Goal: Task Accomplishment & Management: Use online tool/utility

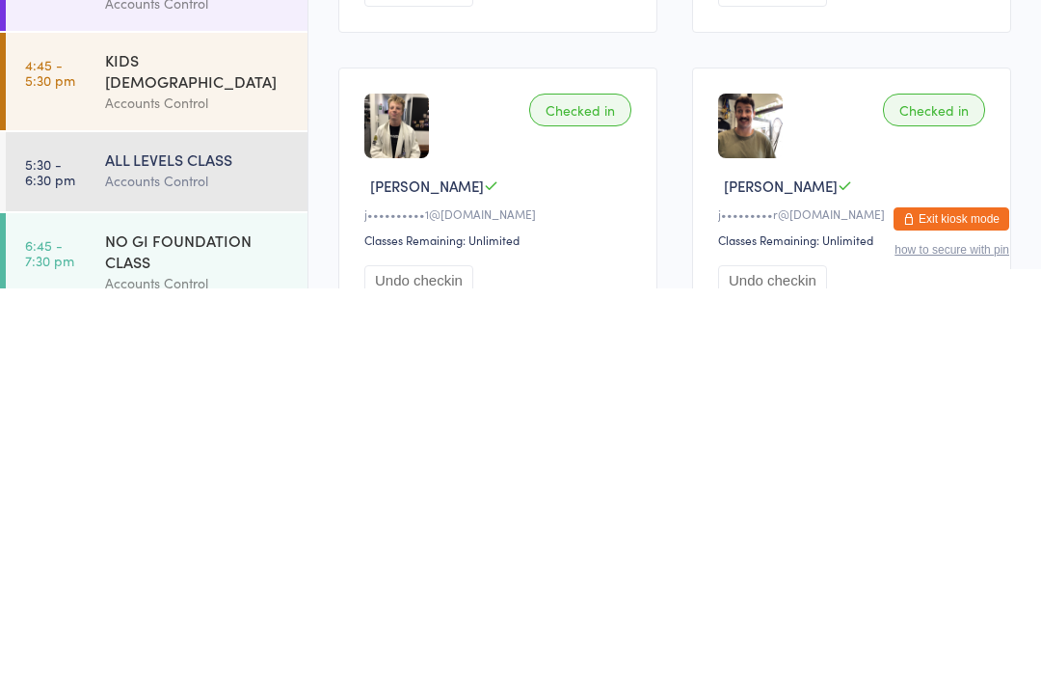
scroll to position [1136, 0]
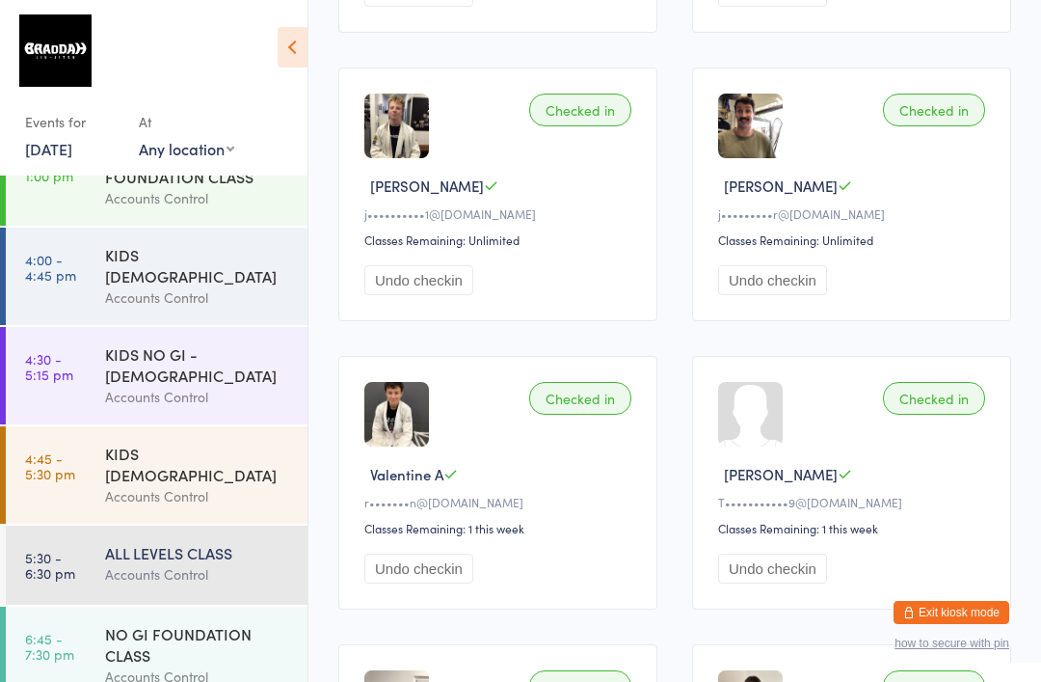
click at [201, 623] on div "NO GI FOUNDATION CLASS" at bounding box center [198, 644] width 186 height 42
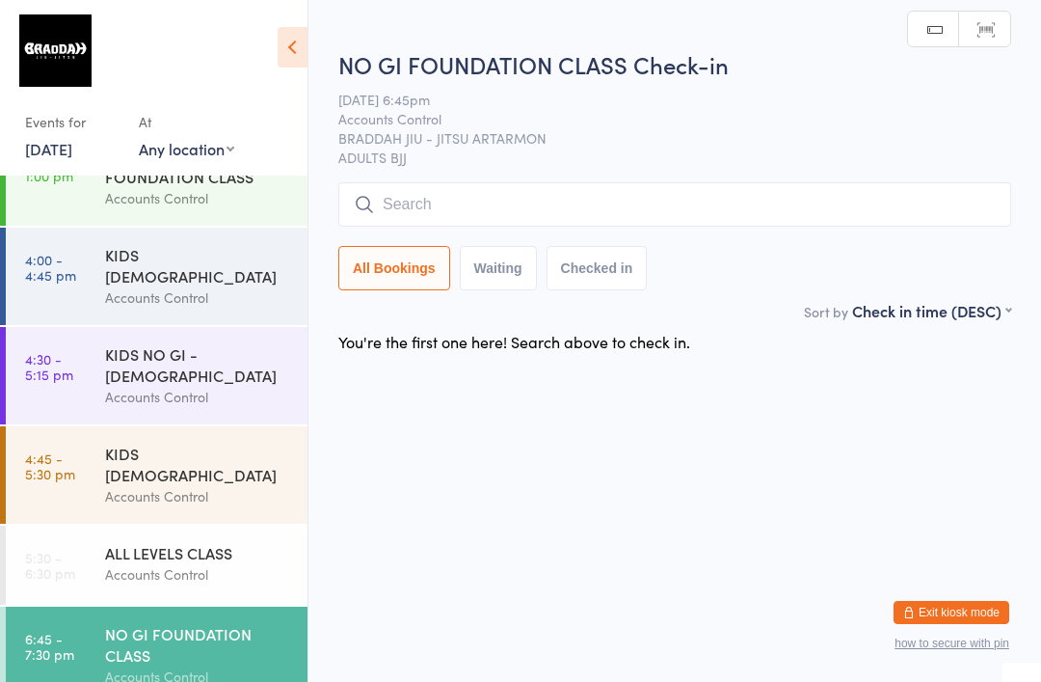
click at [644, 207] on input "search" at bounding box center [674, 204] width 673 height 44
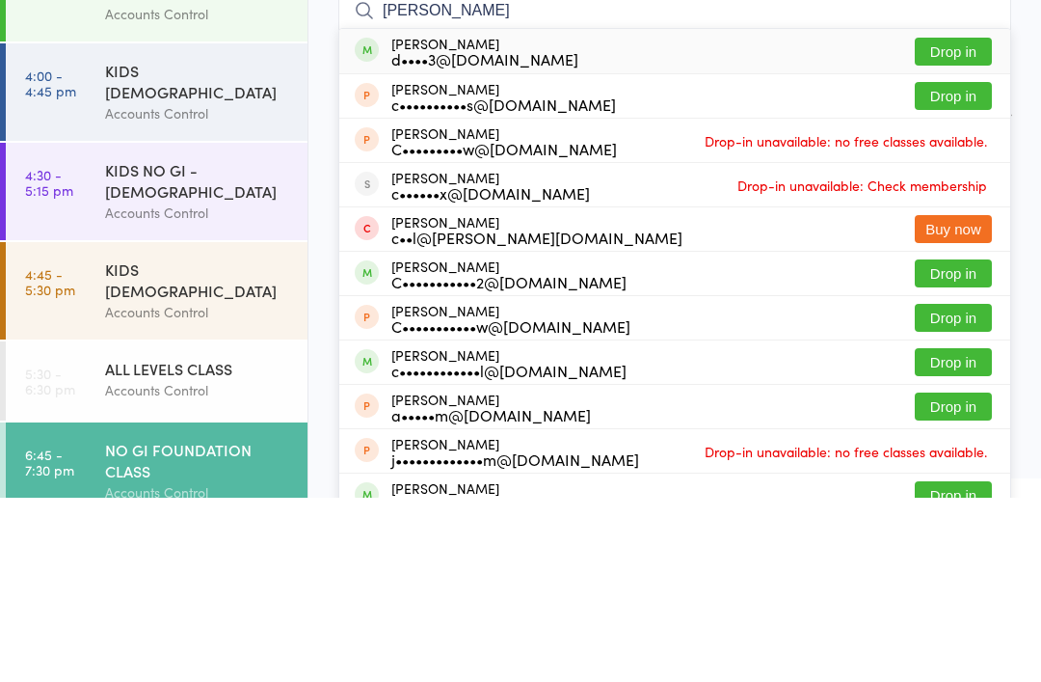
type input "[PERSON_NAME]"
click at [962, 222] on button "Drop in" at bounding box center [953, 236] width 77 height 28
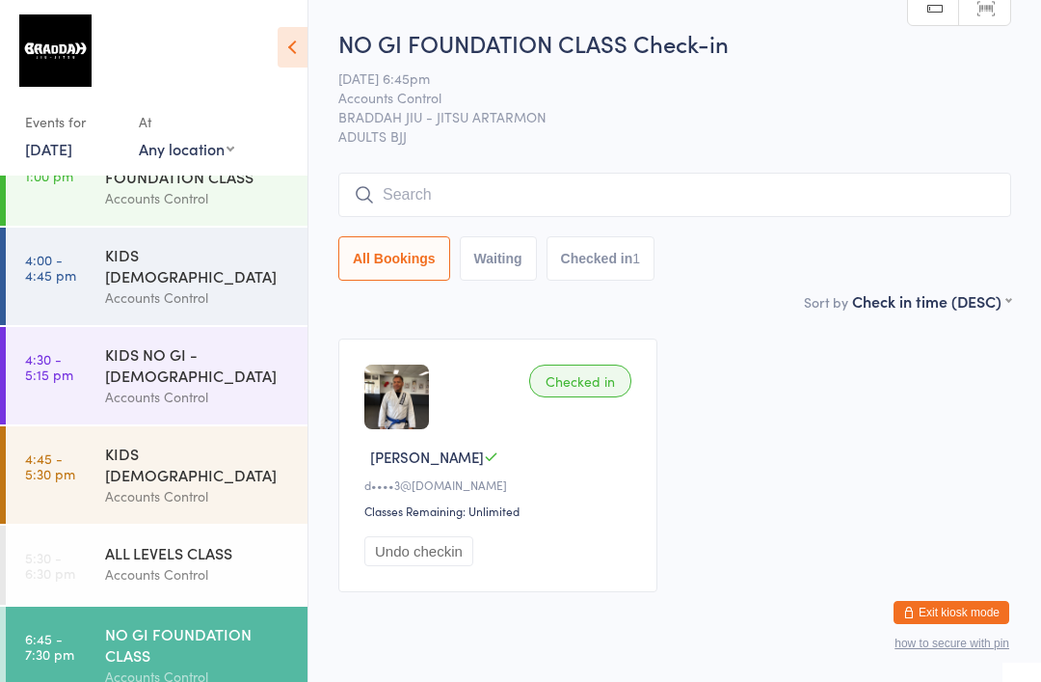
click at [578, 181] on input "search" at bounding box center [674, 195] width 673 height 44
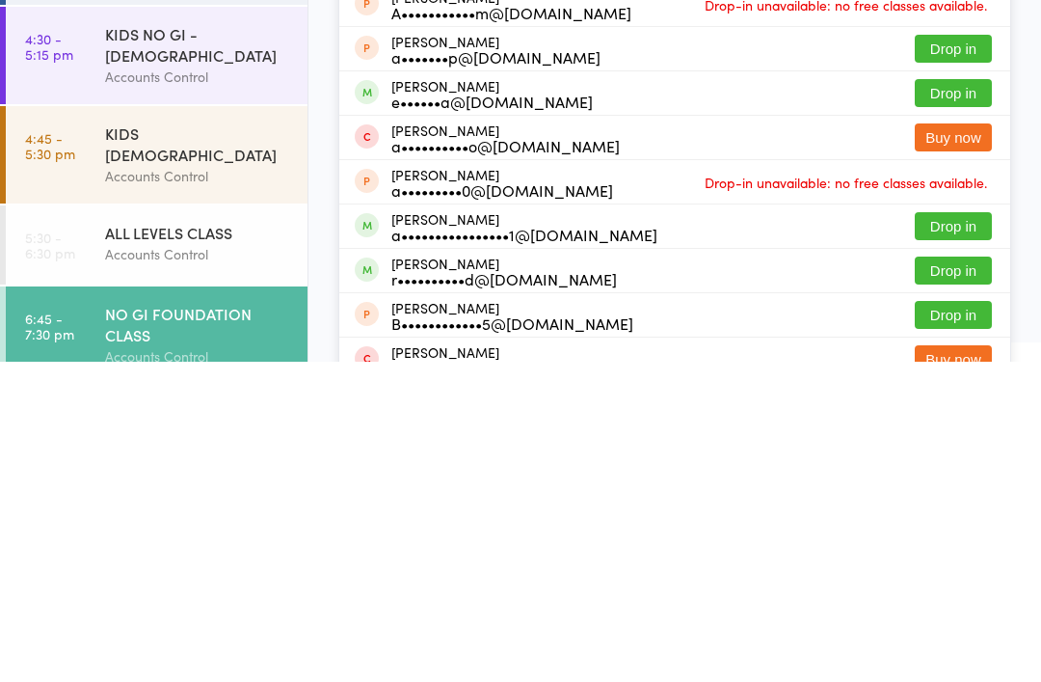
type input "[PERSON_NAME]"
click at [957, 532] on button "Drop in" at bounding box center [953, 546] width 77 height 28
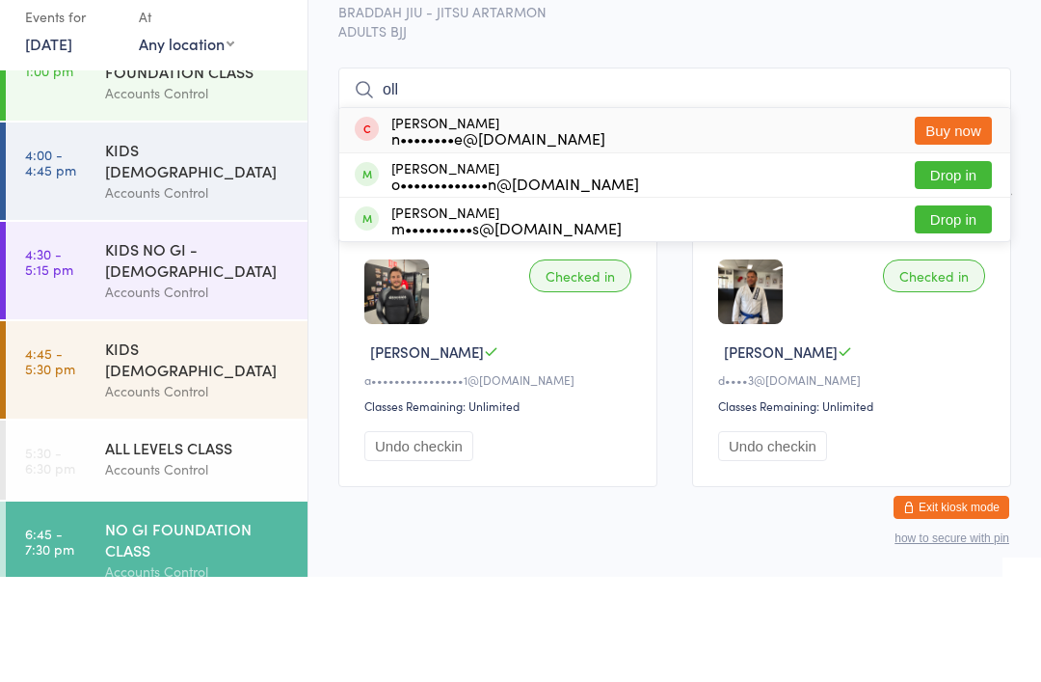
type input "oll"
click at [939, 266] on button "Drop in" at bounding box center [953, 280] width 77 height 28
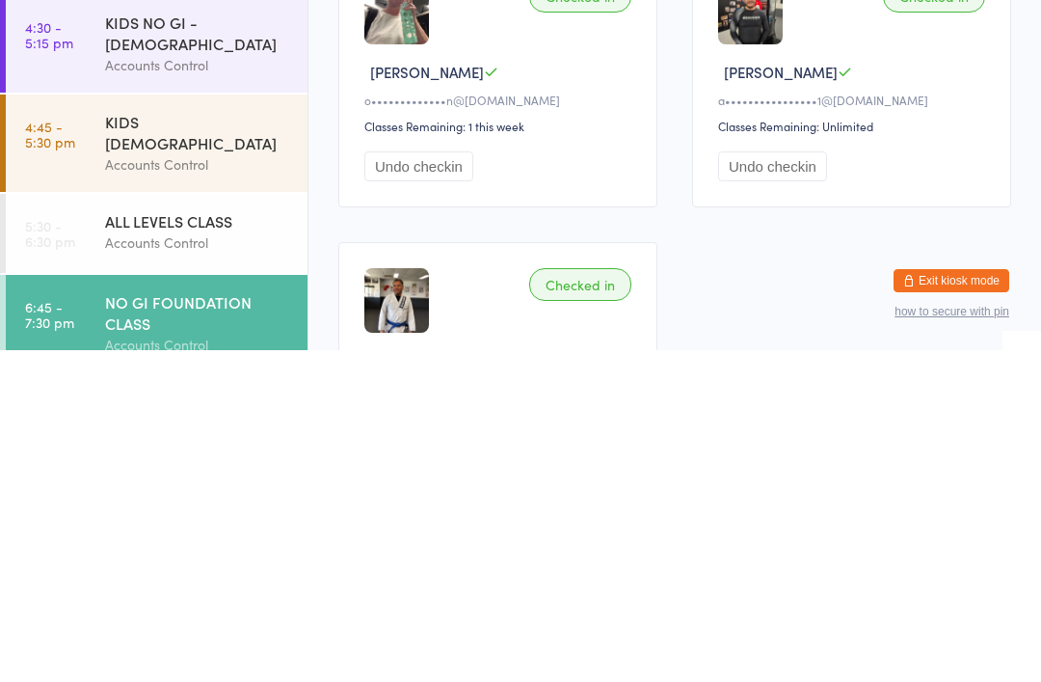
scroll to position [22, 0]
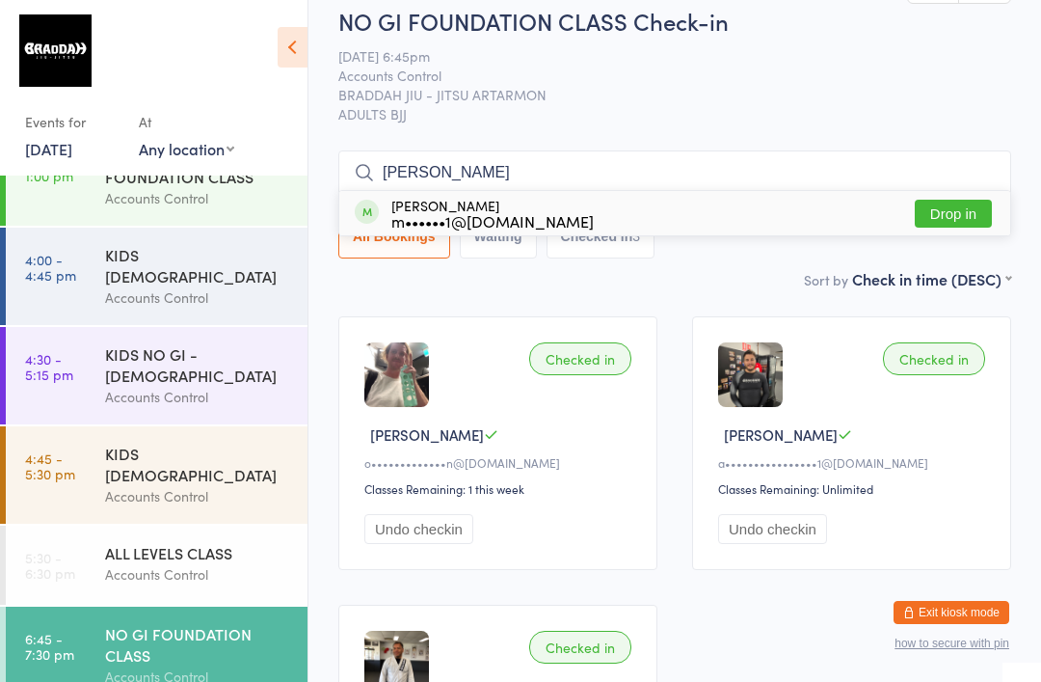
type input "[PERSON_NAME]"
click at [935, 203] on button "Drop in" at bounding box center [953, 214] width 77 height 28
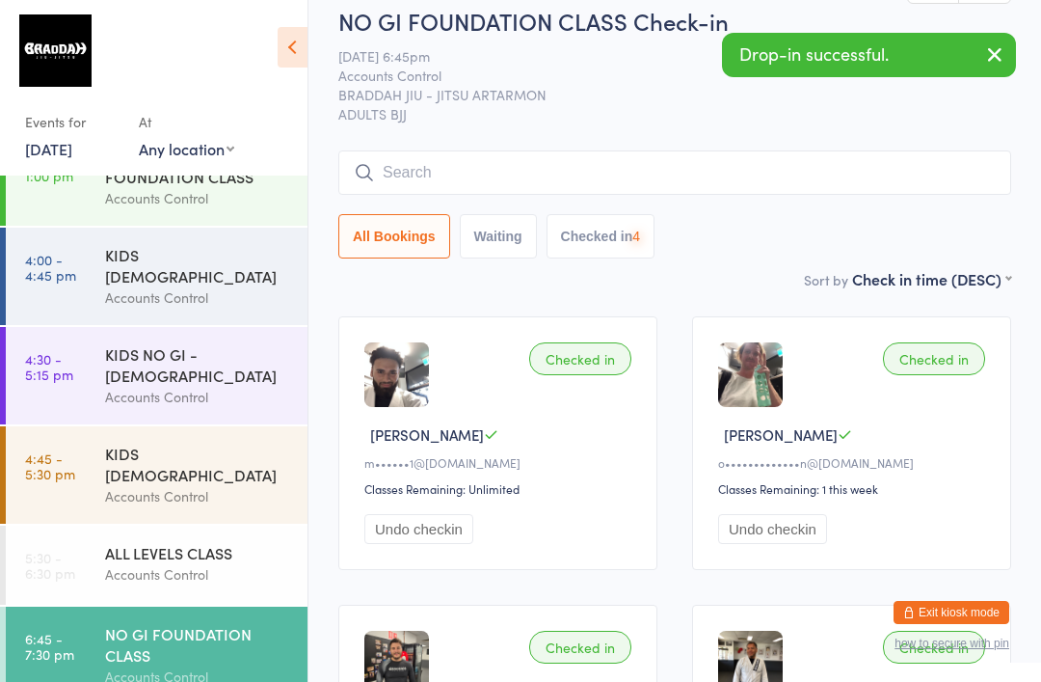
click at [609, 169] on input "search" at bounding box center [674, 172] width 673 height 44
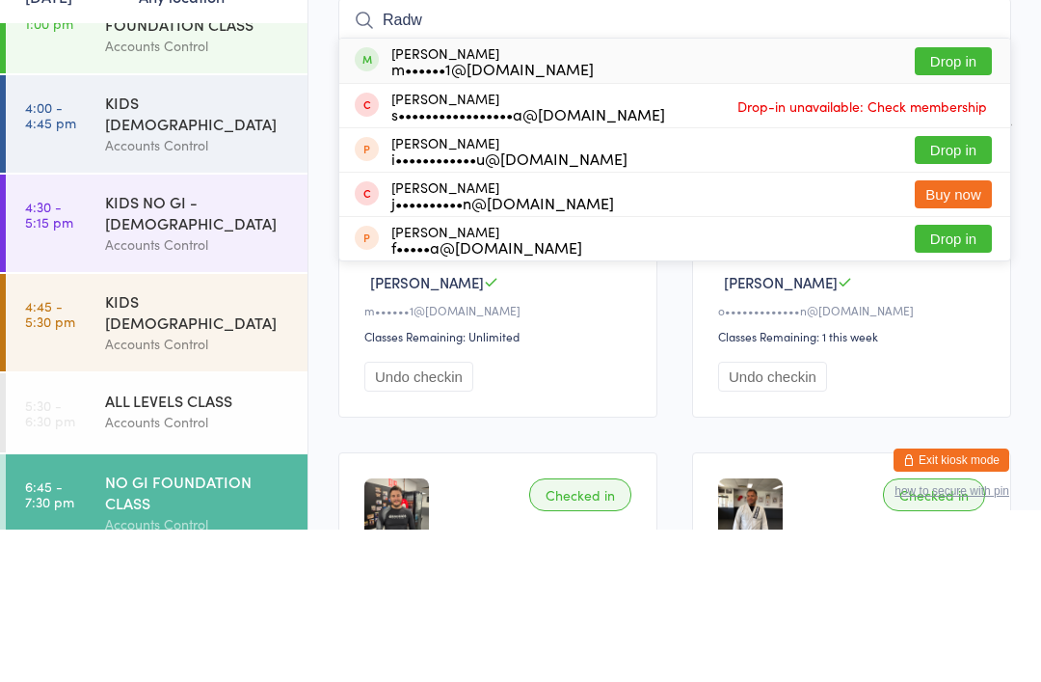
type input "Radw"
click at [961, 200] on button "Drop in" at bounding box center [953, 214] width 77 height 28
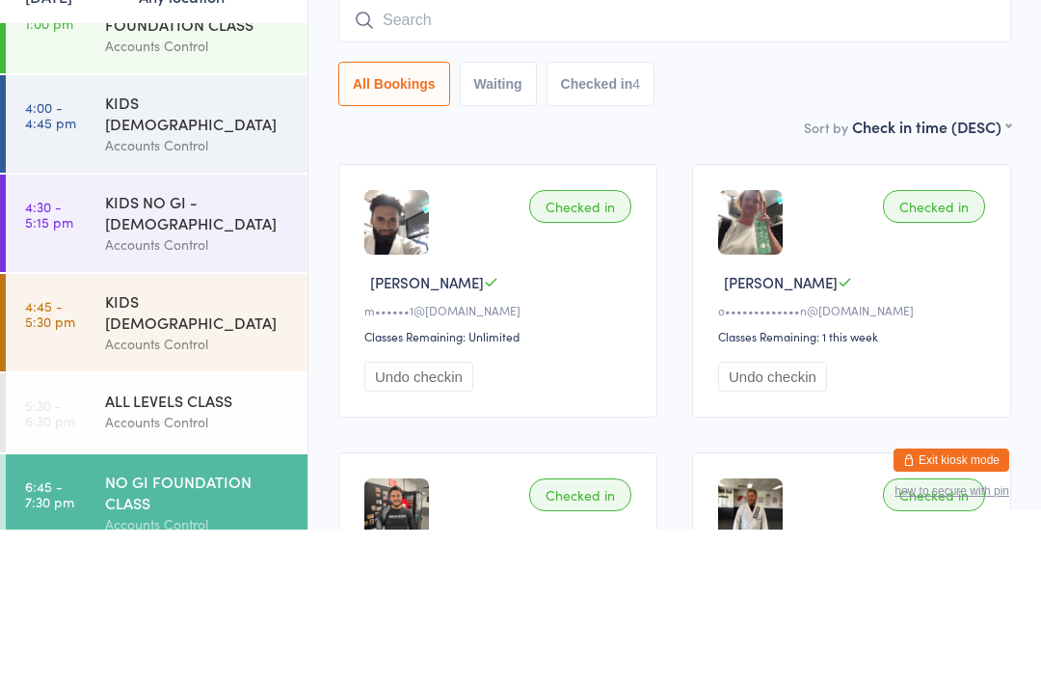
scroll to position [174, 0]
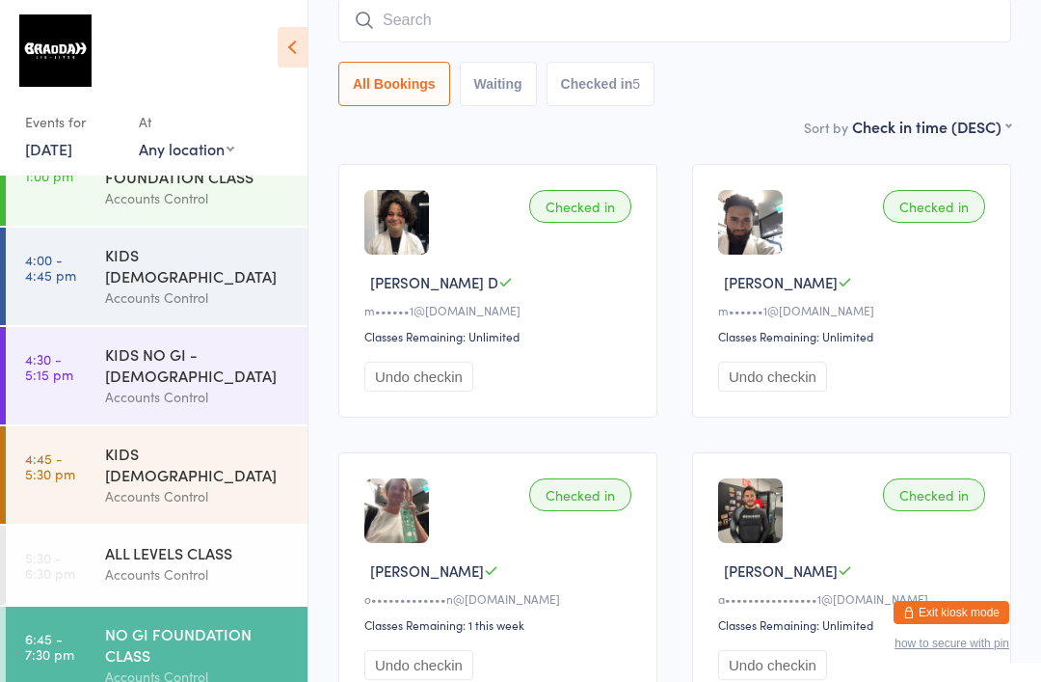
click at [704, 30] on input "search" at bounding box center [674, 20] width 673 height 44
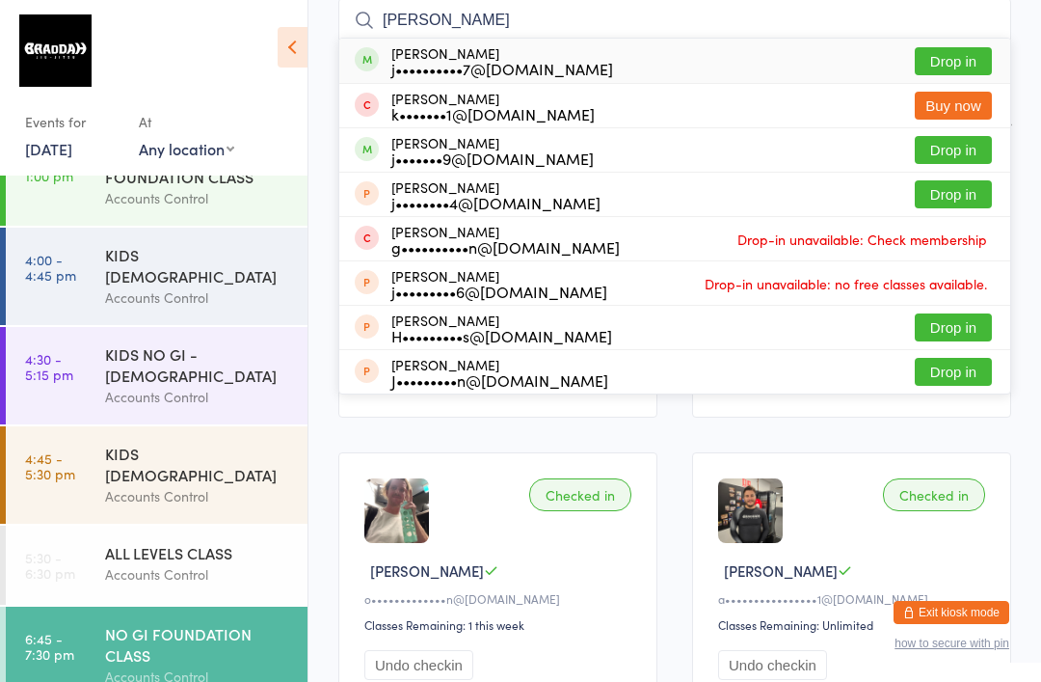
type input "[PERSON_NAME]"
click at [944, 61] on button "Drop in" at bounding box center [953, 61] width 77 height 28
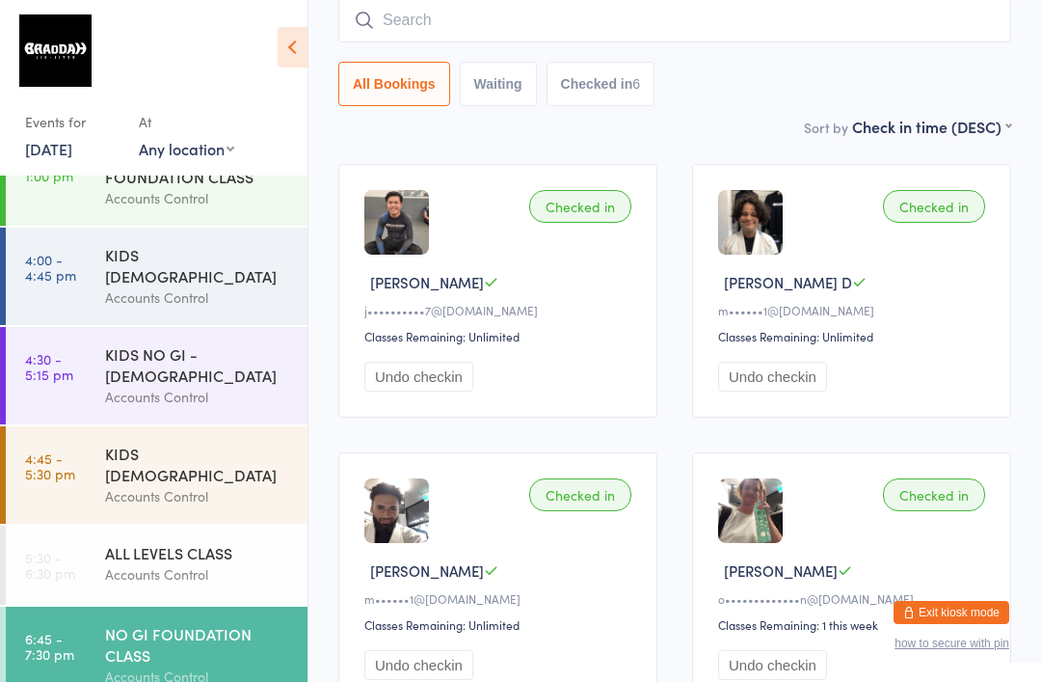
click at [564, 18] on input "search" at bounding box center [674, 20] width 673 height 44
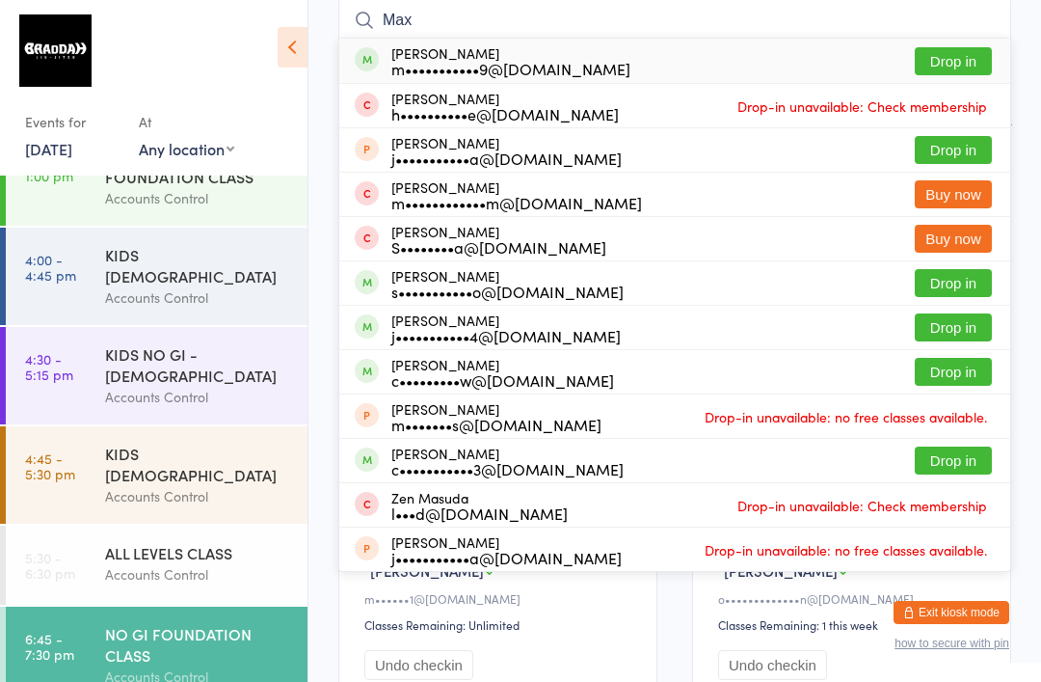
type input "Max"
click at [927, 287] on button "Drop in" at bounding box center [953, 283] width 77 height 28
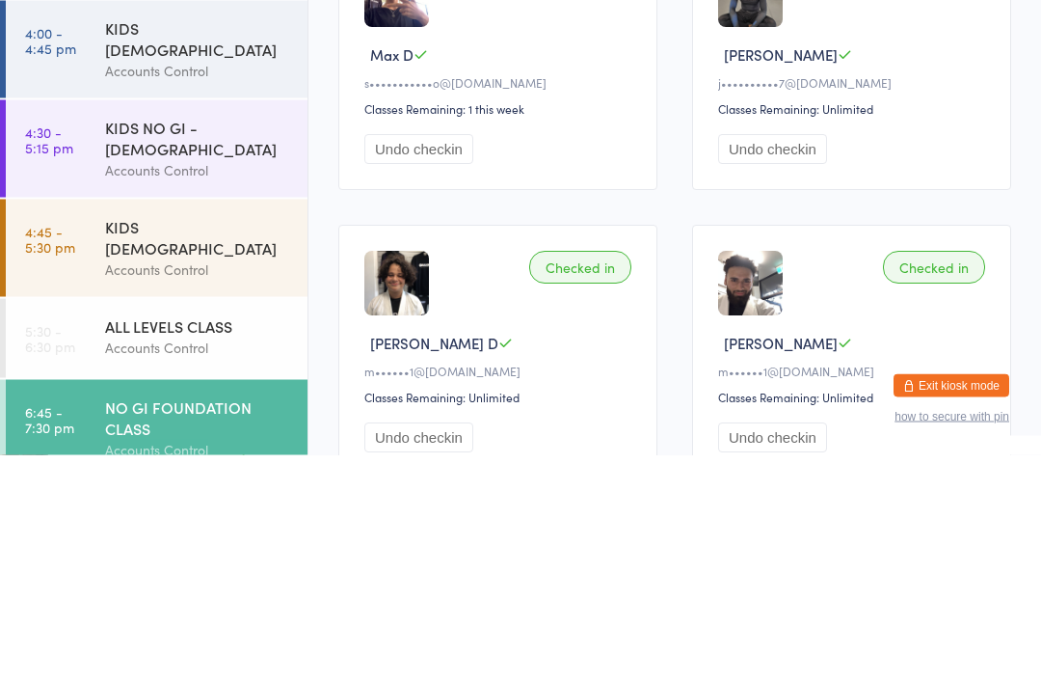
scroll to position [22, 0]
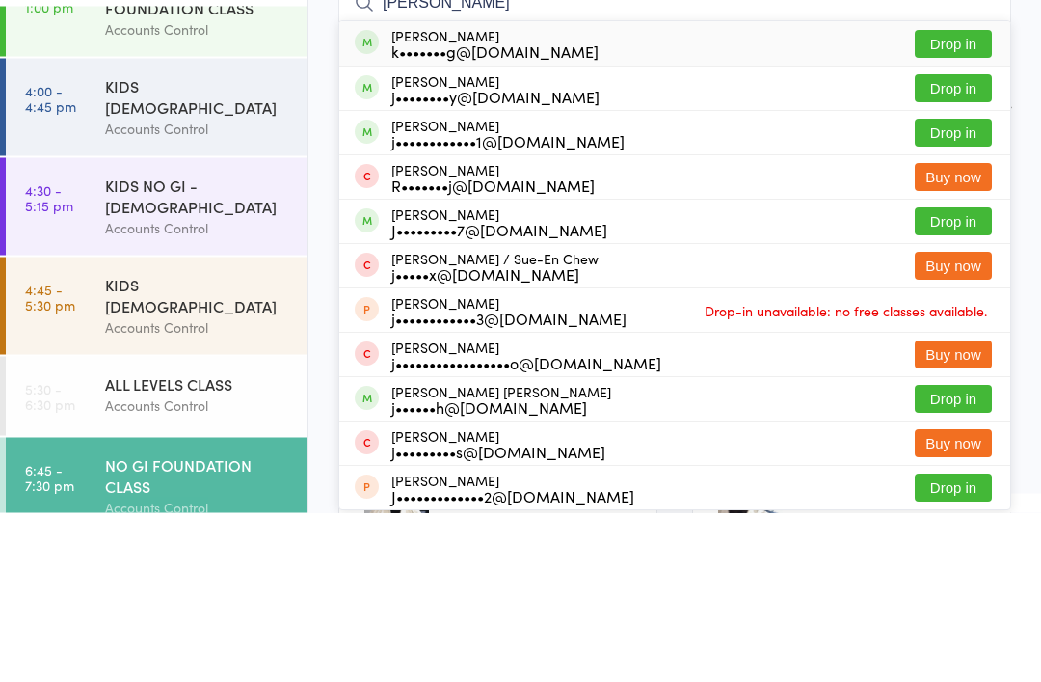
type input "[PERSON_NAME]"
click at [949, 377] on button "Drop in" at bounding box center [953, 391] width 77 height 28
